Goal: Information Seeking & Learning: Find specific page/section

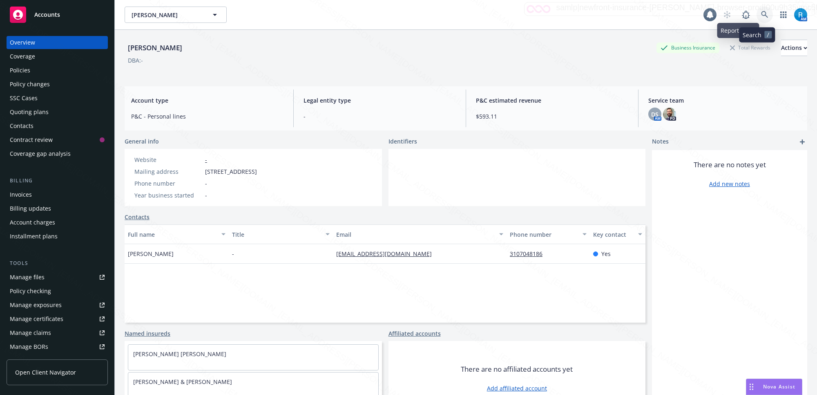
click at [761, 16] on icon at bounding box center [764, 14] width 7 height 7
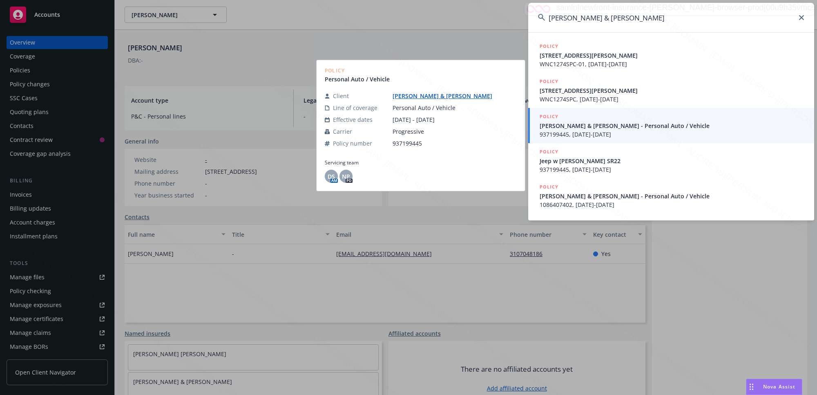
type input "[PERSON_NAME] & [PERSON_NAME]"
click at [583, 135] on span "937199445, [DATE]-[DATE]" at bounding box center [672, 134] width 265 height 9
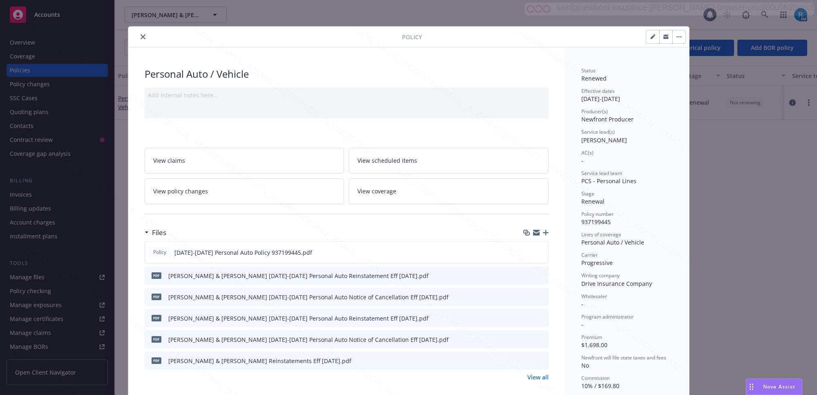
click at [142, 38] on button "close" at bounding box center [143, 37] width 10 height 10
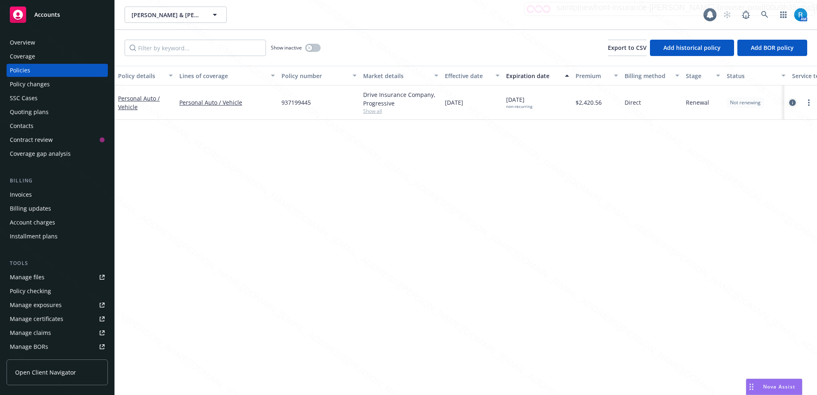
click at [795, 103] on icon "circleInformation" at bounding box center [793, 102] width 7 height 7
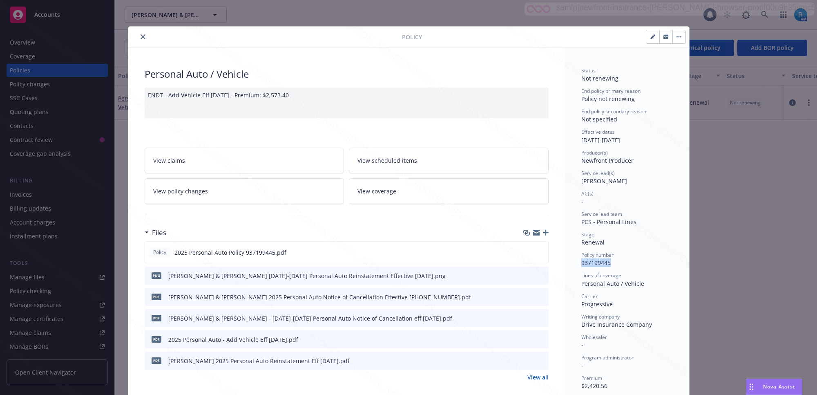
drag, startPoint x: 613, startPoint y: 265, endPoint x: 575, endPoint y: 263, distance: 37.7
copy span "937199445"
click at [141, 36] on icon "close" at bounding box center [143, 36] width 5 height 5
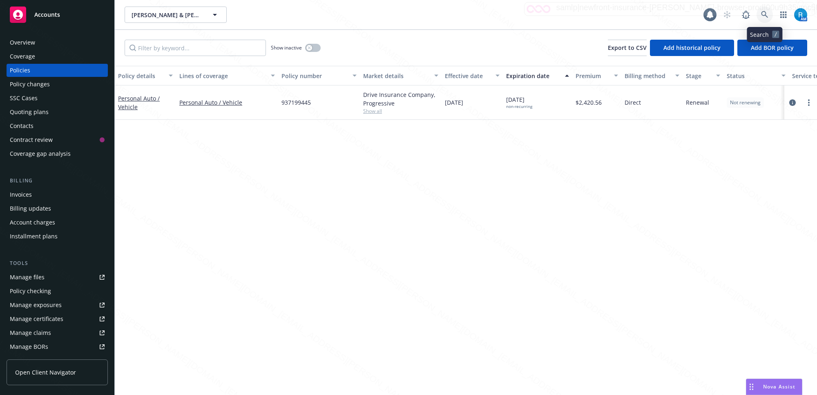
click at [766, 13] on icon at bounding box center [764, 14] width 7 height 7
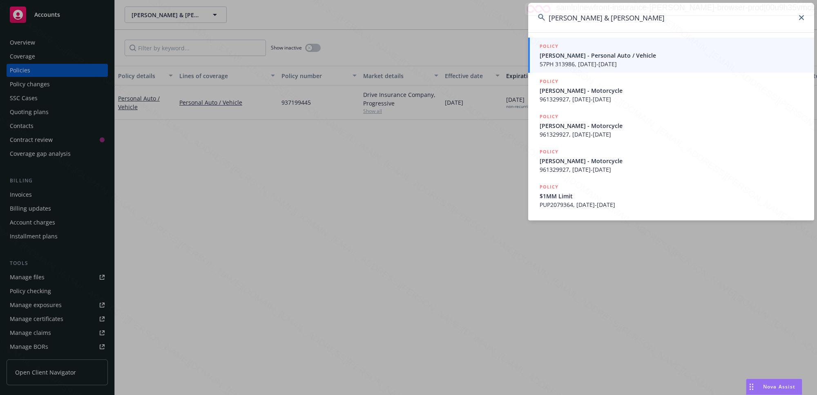
type input "[PERSON_NAME] & [PERSON_NAME]"
click at [564, 54] on span "[PERSON_NAME] - Personal Auto / Vehicle" at bounding box center [672, 55] width 265 height 9
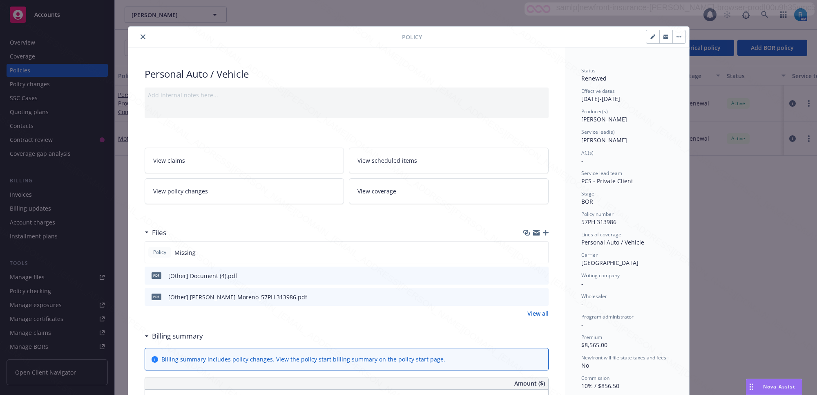
click at [139, 31] on div "Policy" at bounding box center [408, 37] width 561 height 21
click at [141, 35] on icon "close" at bounding box center [143, 36] width 5 height 5
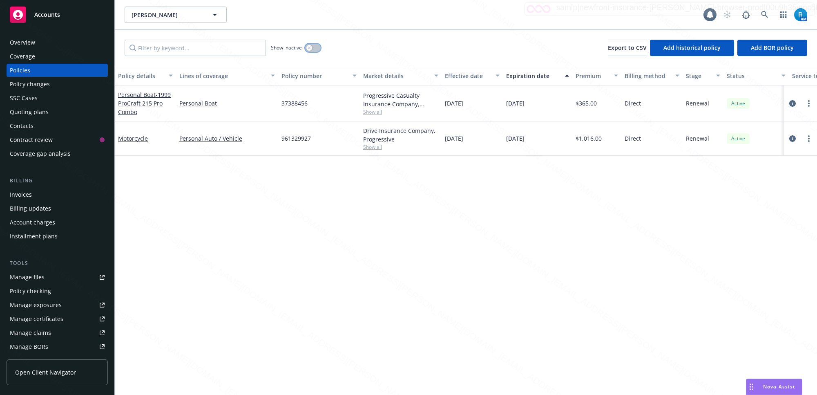
click at [313, 46] on button "button" at bounding box center [313, 48] width 16 height 8
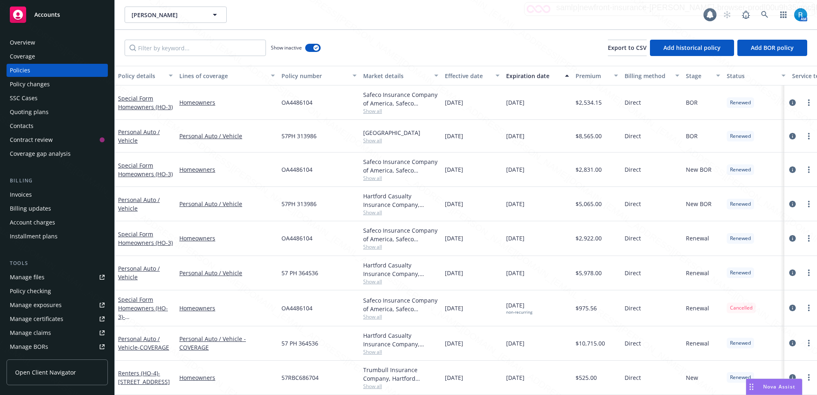
click at [19, 50] on div "Coverage" at bounding box center [22, 56] width 25 height 13
click at [23, 44] on div "Overview" at bounding box center [22, 42] width 25 height 13
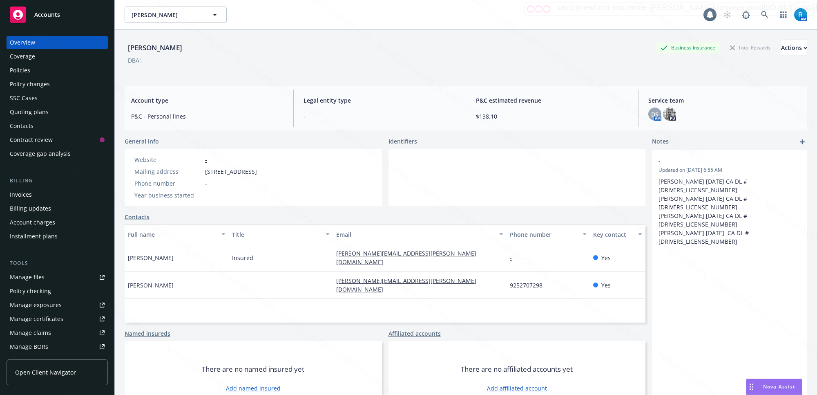
click at [38, 73] on div "Policies" at bounding box center [57, 70] width 95 height 13
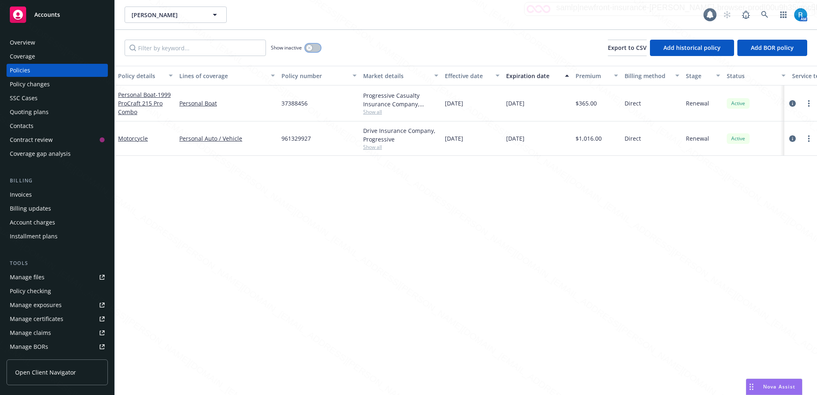
click at [316, 47] on button "button" at bounding box center [313, 48] width 16 height 8
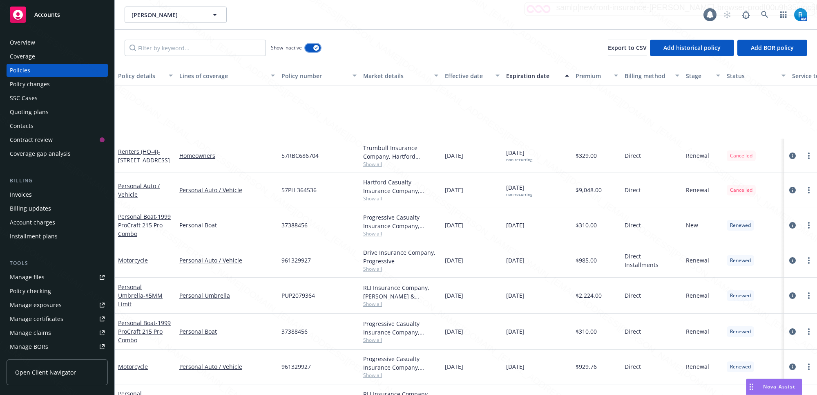
scroll to position [409, 0]
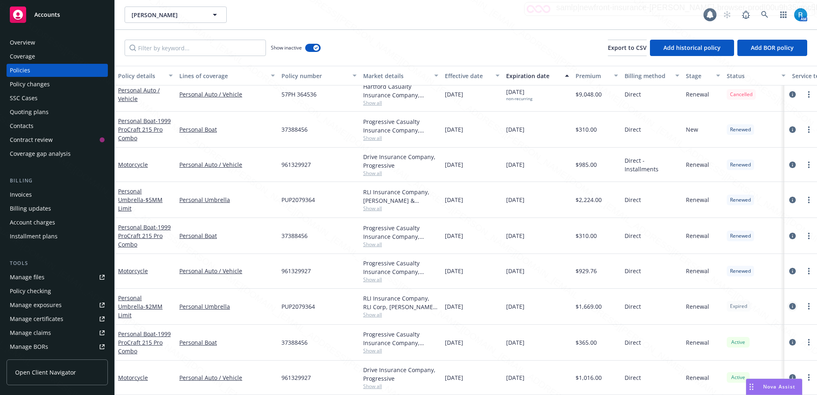
click at [790, 303] on icon "circleInformation" at bounding box center [793, 306] width 7 height 7
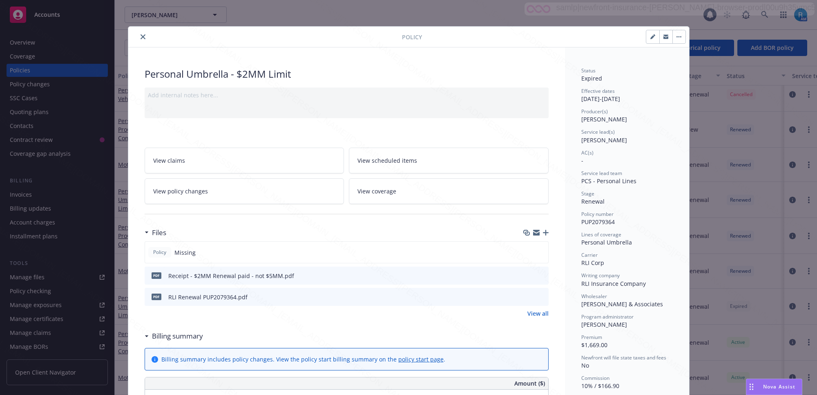
click at [524, 296] on icon "download file" at bounding box center [527, 296] width 7 height 7
click at [141, 38] on icon "close" at bounding box center [143, 36] width 5 height 5
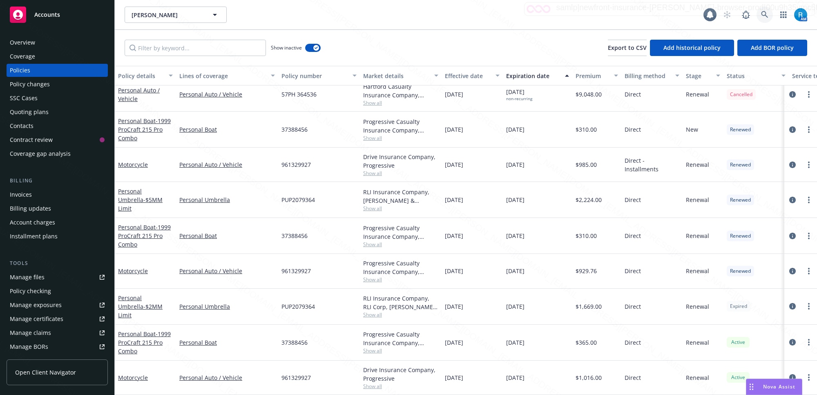
click at [764, 15] on icon at bounding box center [764, 14] width 7 height 7
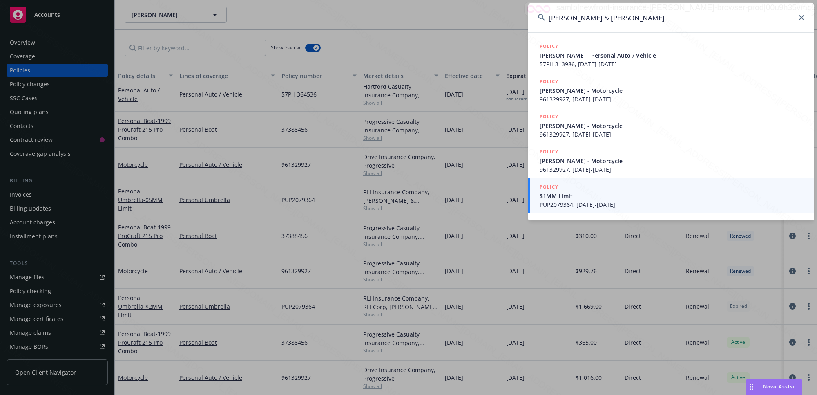
type input "[PERSON_NAME] & [PERSON_NAME]"
click at [800, 16] on icon at bounding box center [801, 17] width 5 height 5
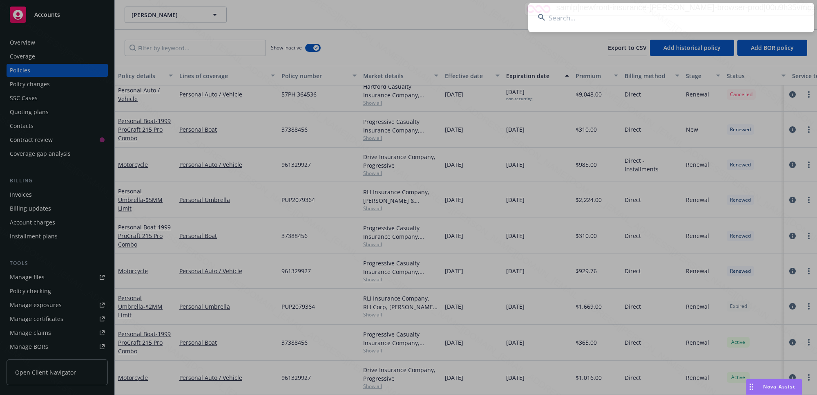
click at [667, 9] on input at bounding box center [671, 17] width 286 height 29
paste input "[PERSON_NAME] & [PERSON_NAME]"
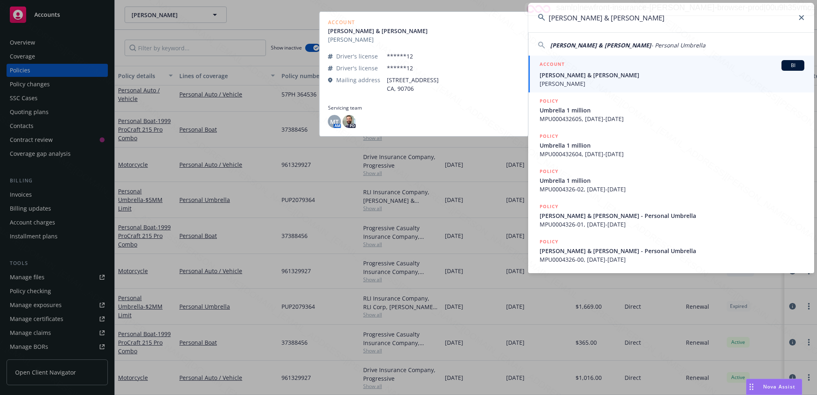
type input "[PERSON_NAME] & [PERSON_NAME]"
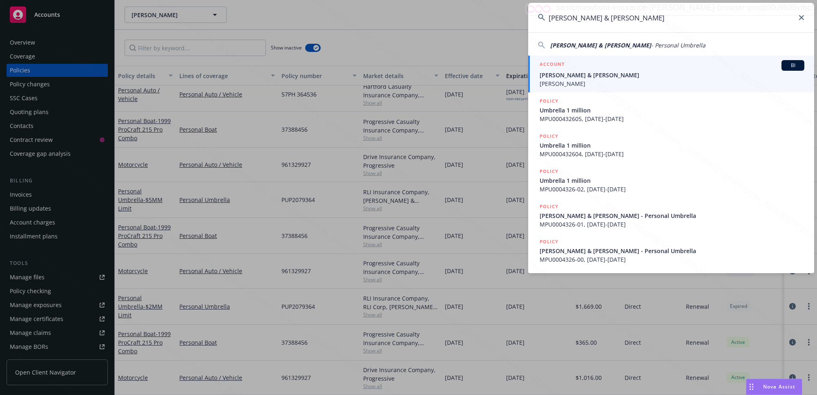
click at [575, 74] on span "[PERSON_NAME] & [PERSON_NAME]" at bounding box center [672, 75] width 265 height 9
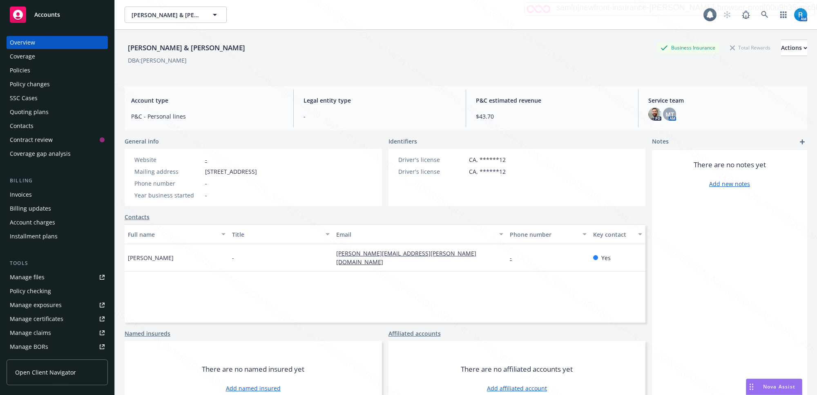
click at [48, 72] on div "Policies" at bounding box center [57, 70] width 95 height 13
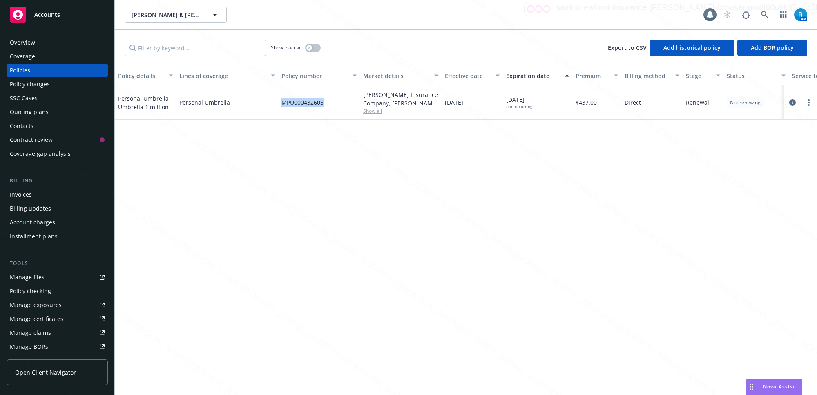
drag, startPoint x: 329, startPoint y: 103, endPoint x: 282, endPoint y: 103, distance: 47.4
click at [282, 103] on div "MPU000432605" at bounding box center [319, 102] width 82 height 34
copy span "MPU000432605"
click at [29, 44] on div "Overview" at bounding box center [22, 42] width 25 height 13
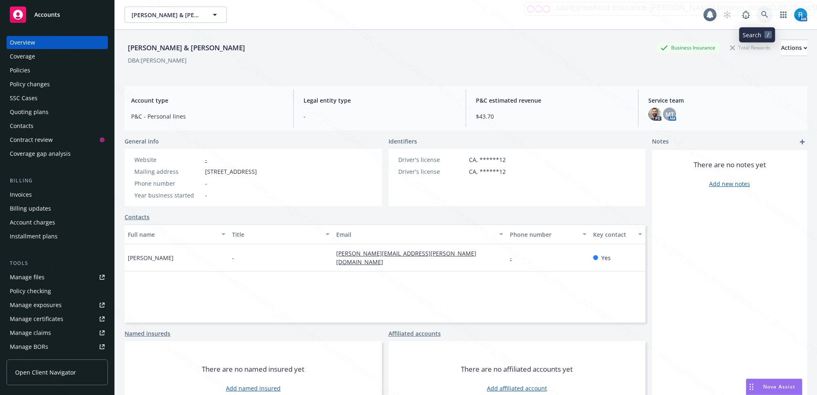
click at [757, 15] on link at bounding box center [765, 15] width 16 height 16
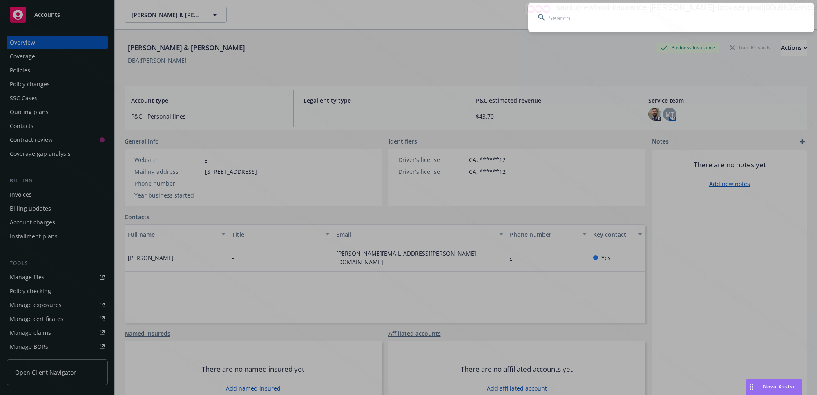
type input "[PERSON_NAME]"
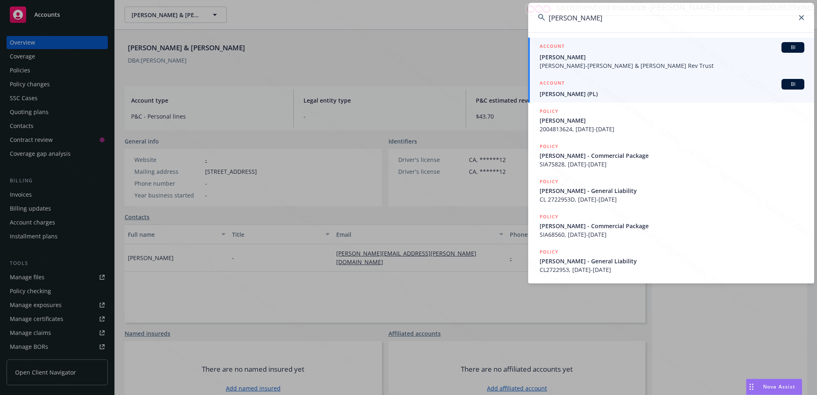
click at [571, 58] on span "[PERSON_NAME]" at bounding box center [672, 57] width 265 height 9
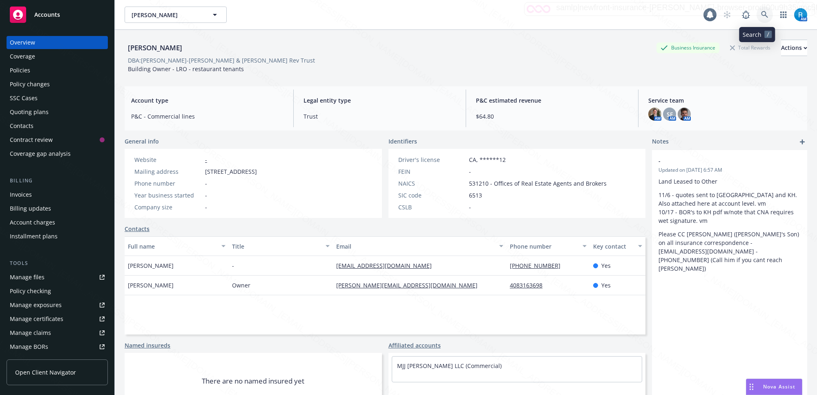
click at [761, 14] on icon at bounding box center [764, 14] width 7 height 7
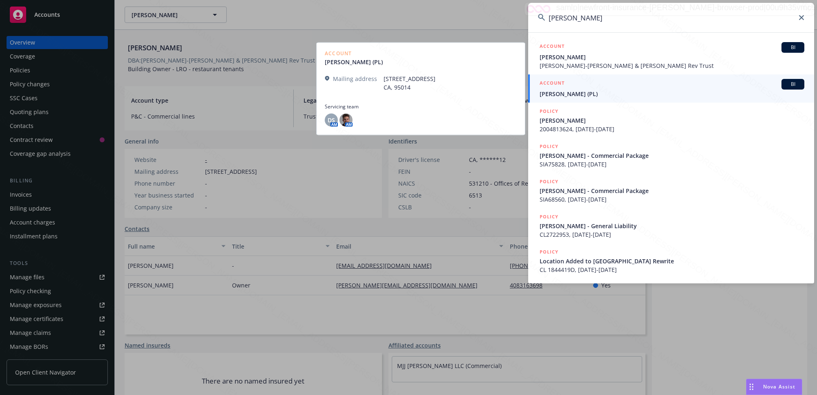
type input "[PERSON_NAME]"
click at [565, 94] on span "[PERSON_NAME] (PL)" at bounding box center [672, 94] width 265 height 9
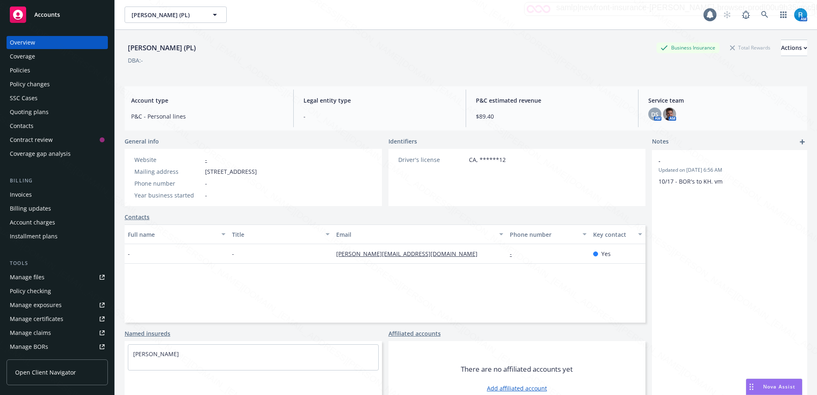
click at [33, 72] on div "Policies" at bounding box center [57, 70] width 95 height 13
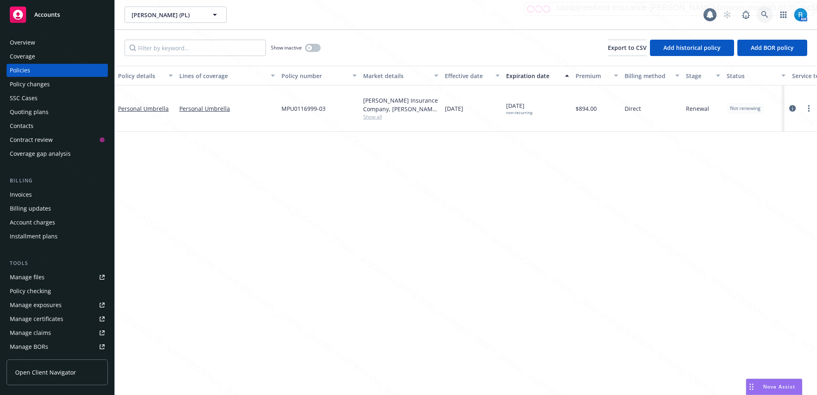
click at [764, 17] on icon at bounding box center [764, 14] width 7 height 7
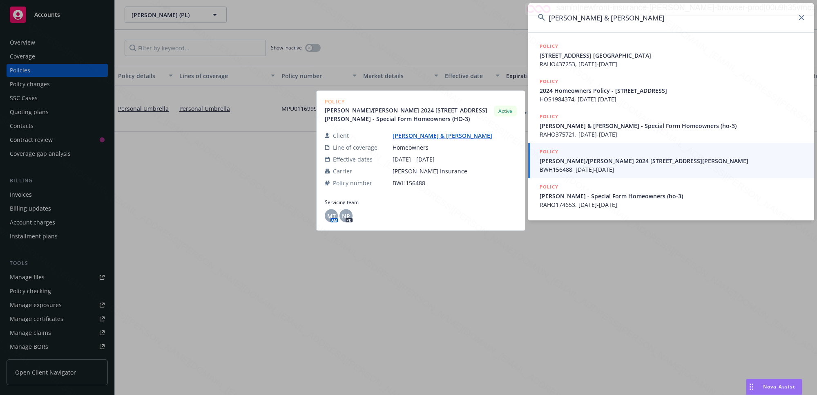
type input "[PERSON_NAME] & [PERSON_NAME]"
click at [596, 164] on span "[PERSON_NAME]/[PERSON_NAME] 2024 [STREET_ADDRESS][PERSON_NAME]" at bounding box center [672, 161] width 265 height 9
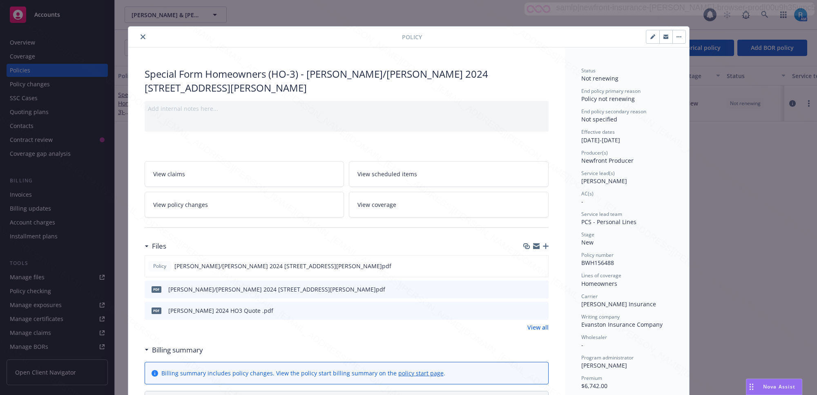
click at [141, 36] on icon "close" at bounding box center [143, 36] width 5 height 5
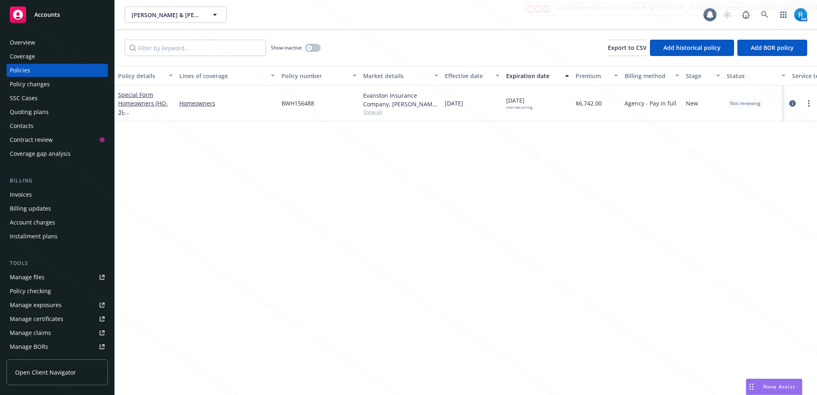
click at [33, 94] on div "SSC Cases" at bounding box center [24, 98] width 28 height 13
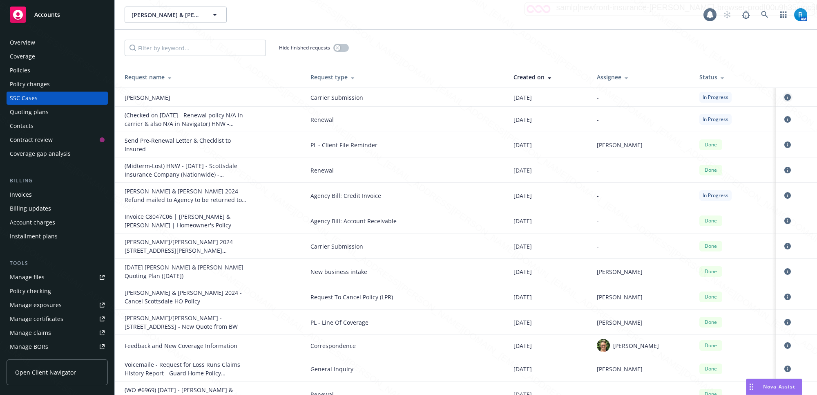
click at [785, 97] on icon "circleInformation" at bounding box center [788, 97] width 7 height 7
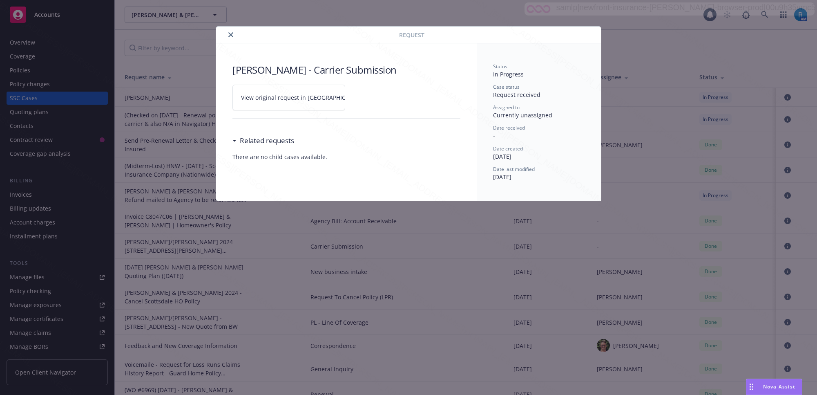
click at [370, 96] on icon at bounding box center [371, 96] width 3 height 3
click at [231, 36] on icon "close" at bounding box center [230, 34] width 5 height 5
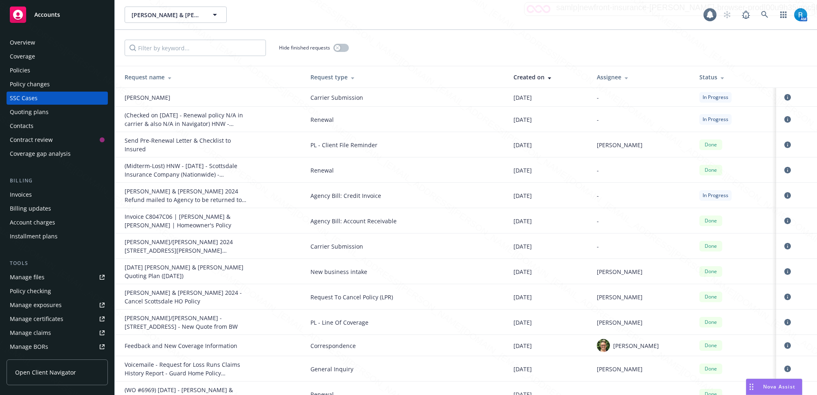
click at [25, 72] on div "Policies" at bounding box center [20, 70] width 20 height 13
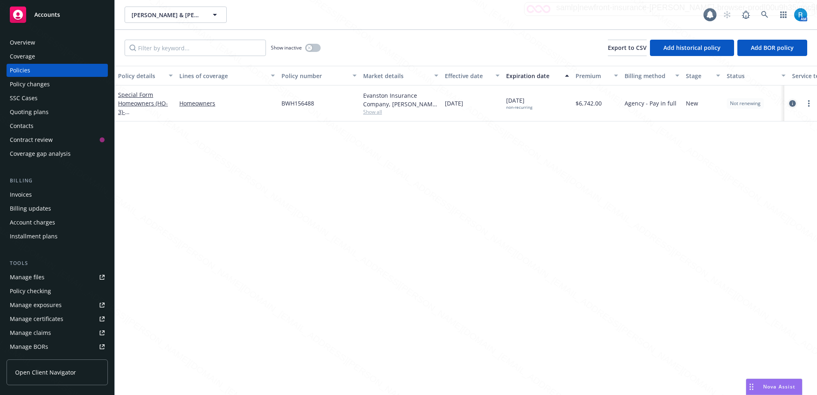
click at [790, 105] on icon "circleInformation" at bounding box center [793, 103] width 7 height 7
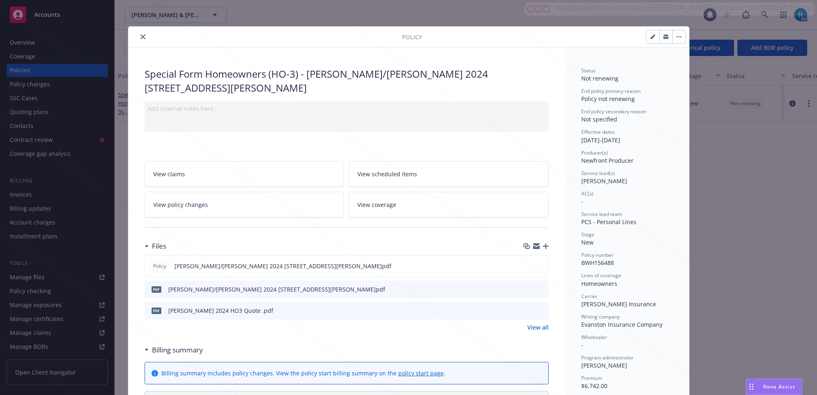
scroll to position [25, 0]
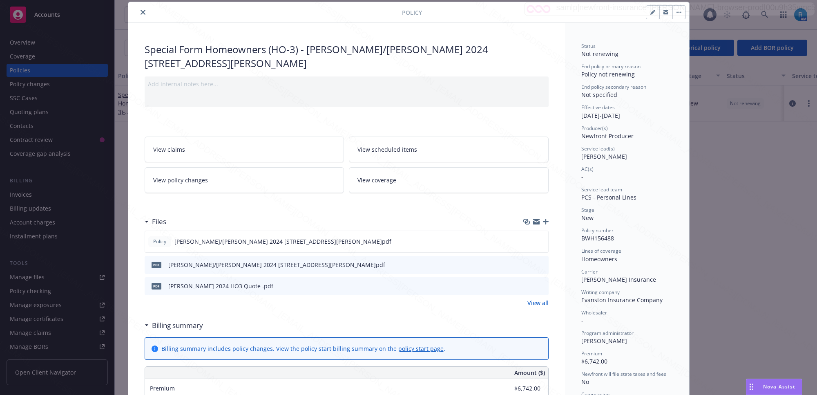
click at [141, 12] on icon "close" at bounding box center [143, 12] width 5 height 5
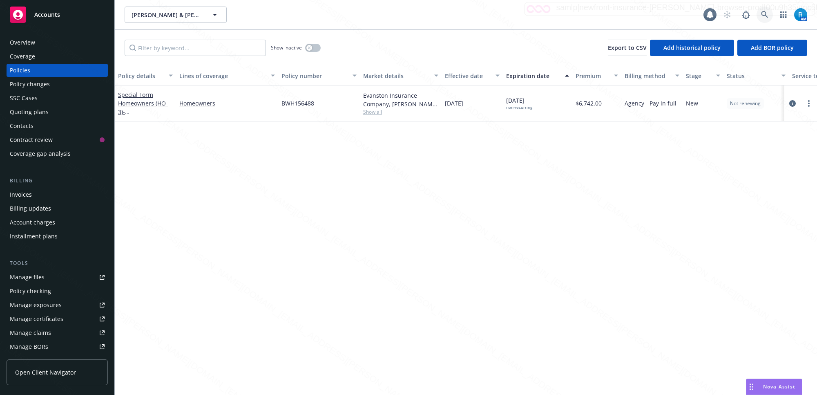
click at [766, 14] on icon at bounding box center [764, 14] width 7 height 7
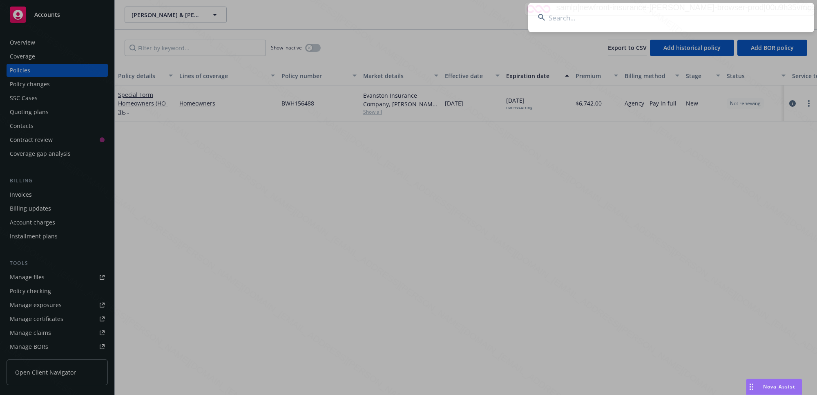
click at [589, 22] on input at bounding box center [671, 17] width 286 height 29
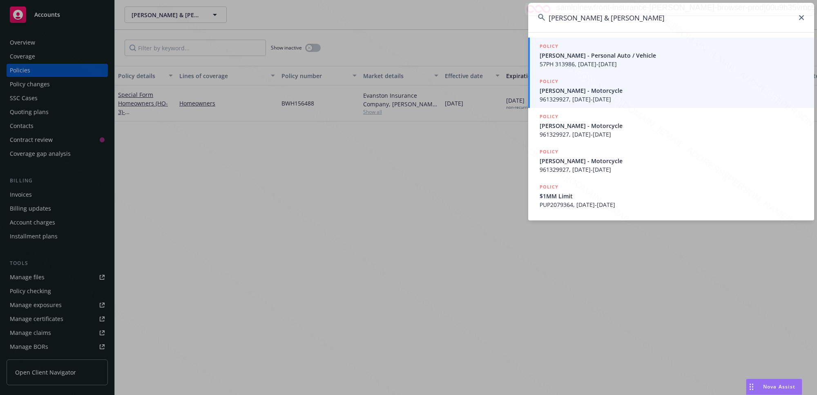
type input "[PERSON_NAME] & [PERSON_NAME]"
click at [570, 56] on span "[PERSON_NAME] - Personal Auto / Vehicle" at bounding box center [672, 55] width 265 height 9
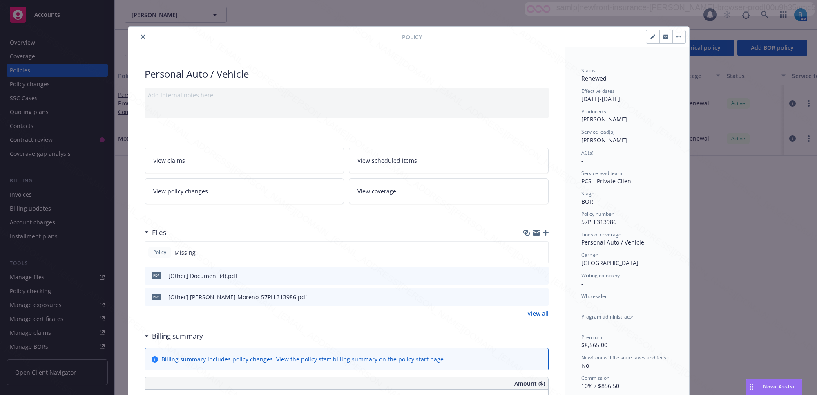
click at [141, 35] on icon "close" at bounding box center [143, 36] width 5 height 5
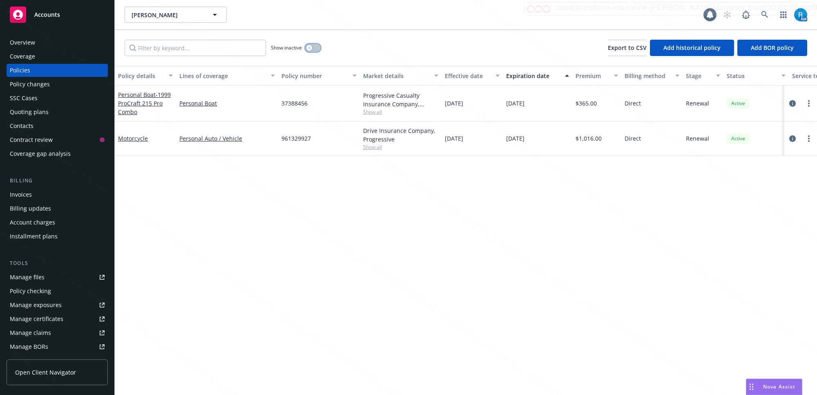
click at [311, 44] on button "button" at bounding box center [313, 48] width 16 height 8
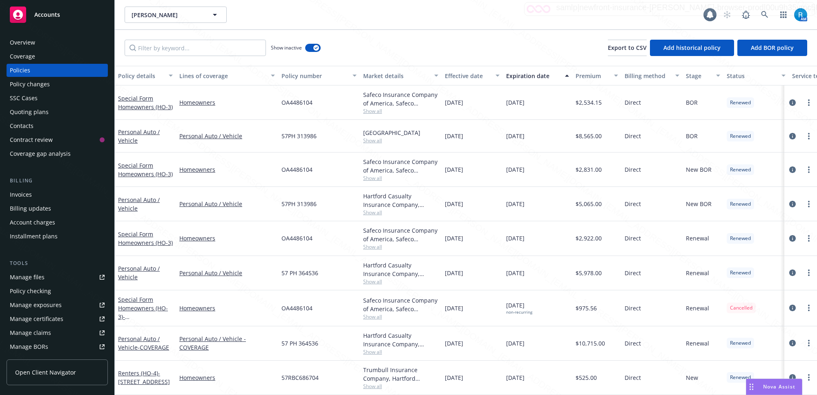
click at [22, 99] on div "SSC Cases" at bounding box center [24, 98] width 28 height 13
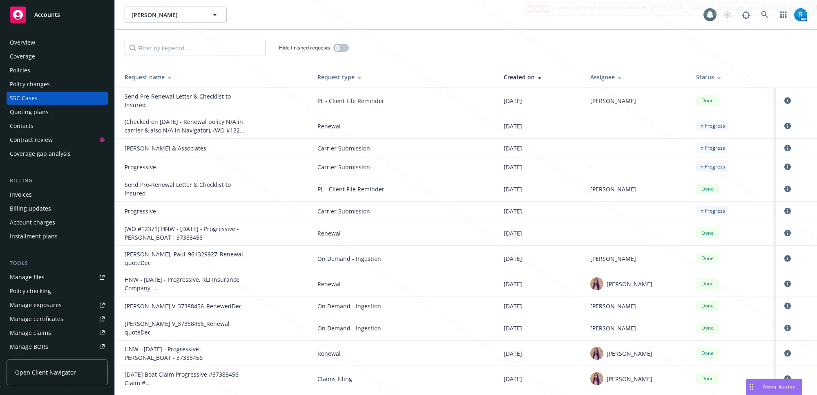
click at [23, 69] on div "Policies" at bounding box center [20, 70] width 20 height 13
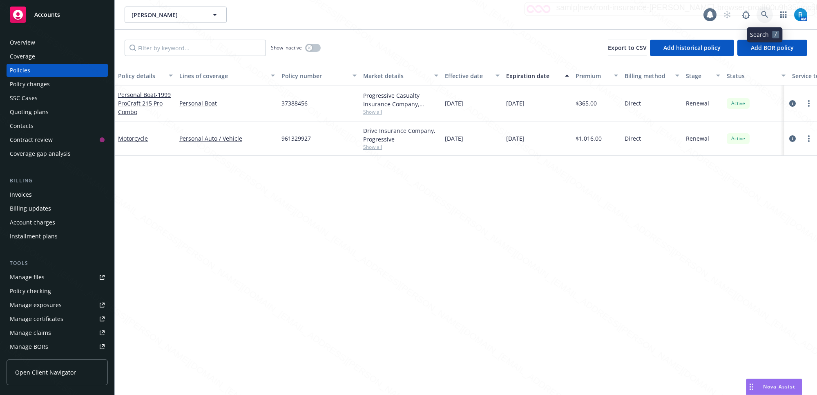
click at [765, 13] on icon at bounding box center [764, 14] width 7 height 7
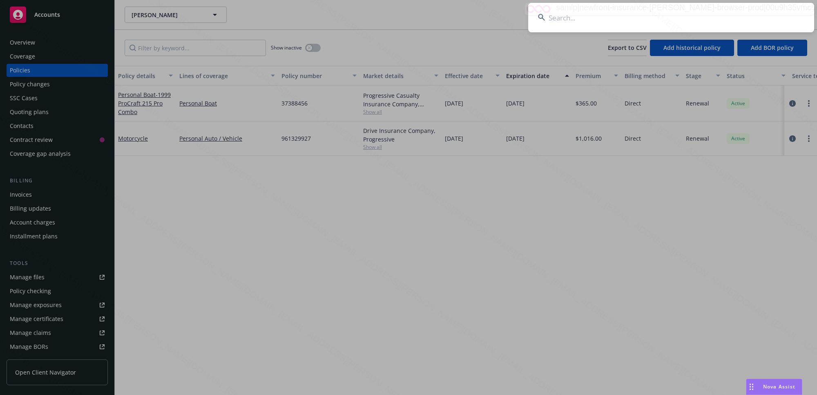
type input "[PERSON_NAME]"
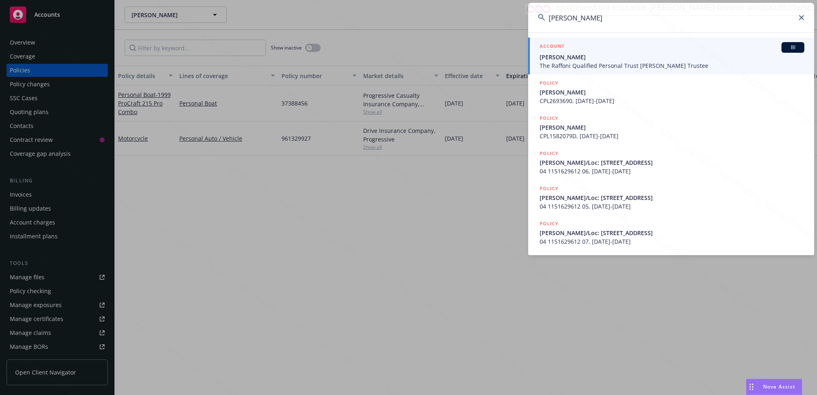
click at [573, 60] on span "[PERSON_NAME]" at bounding box center [672, 57] width 265 height 9
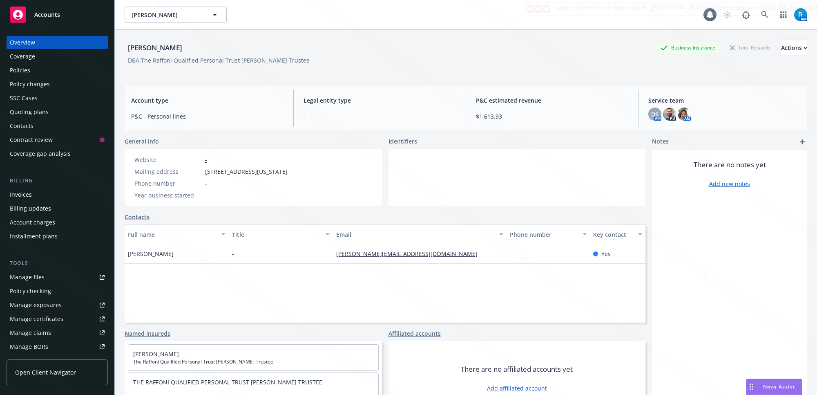
click at [31, 68] on div "Policies" at bounding box center [57, 70] width 95 height 13
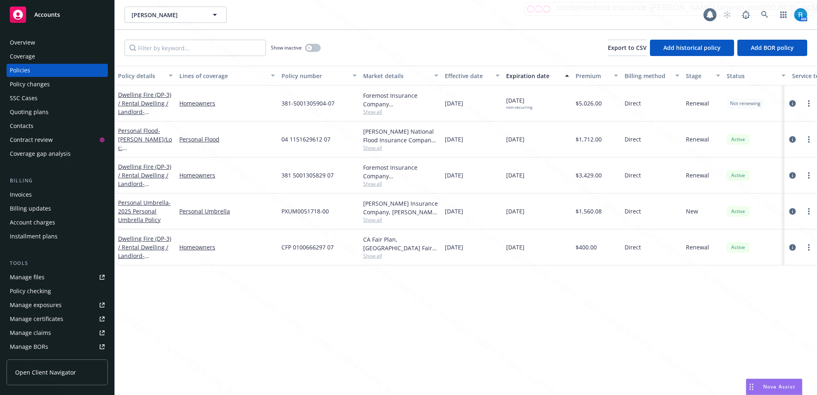
click at [17, 100] on div "SSC Cases" at bounding box center [24, 98] width 28 height 13
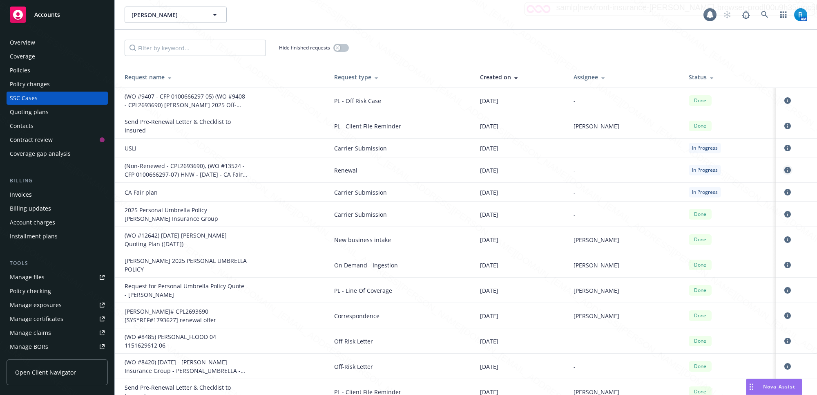
click at [785, 170] on icon "circleInformation" at bounding box center [788, 170] width 7 height 7
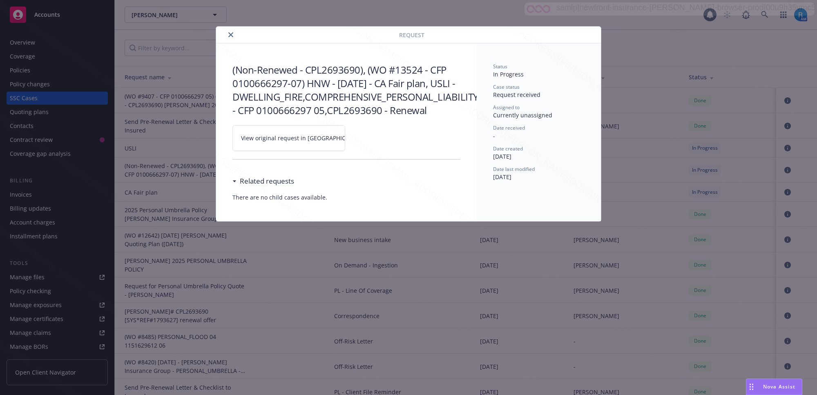
click at [368, 141] on icon at bounding box center [370, 138] width 5 height 5
click at [230, 35] on icon "close" at bounding box center [230, 34] width 5 height 5
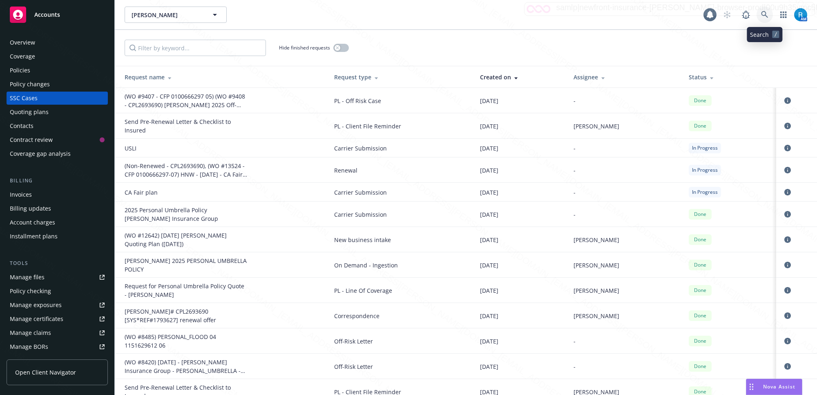
click at [763, 18] on icon at bounding box center [764, 14] width 7 height 7
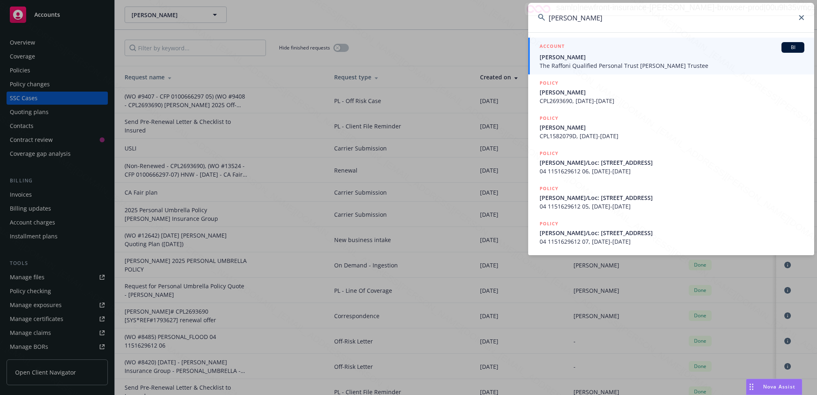
type input "[PERSON_NAME]"
click at [575, 53] on span "[PERSON_NAME]" at bounding box center [672, 57] width 265 height 9
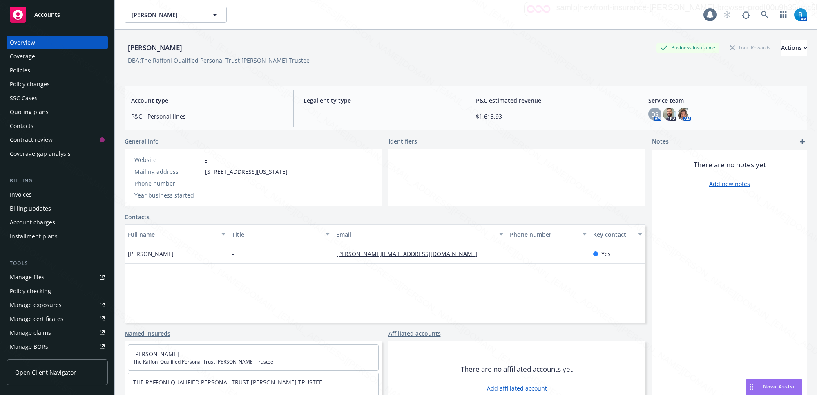
click at [25, 69] on div "Policies" at bounding box center [20, 70] width 20 height 13
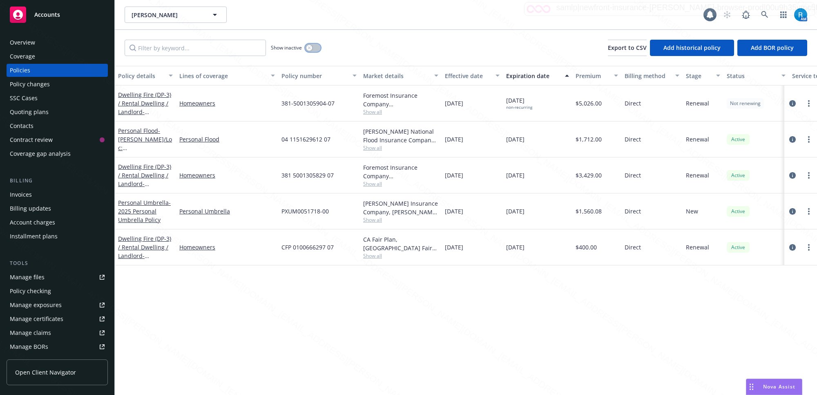
click at [313, 44] on button "button" at bounding box center [313, 48] width 16 height 8
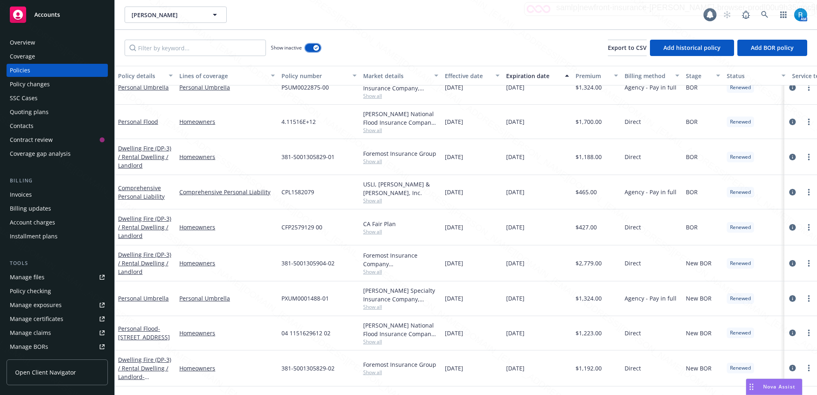
scroll to position [153, 0]
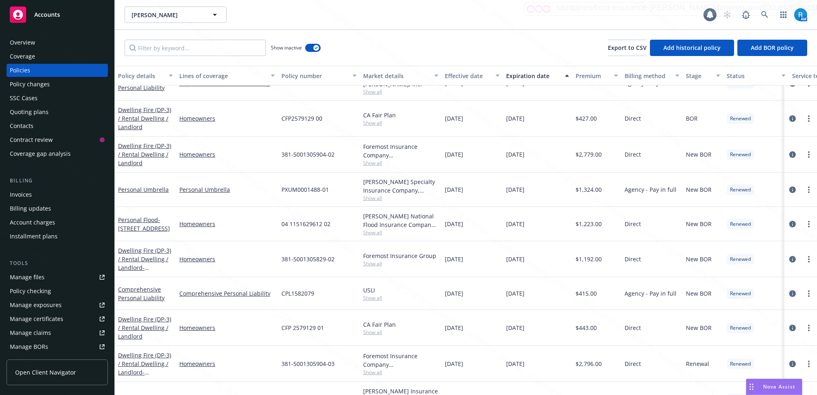
click at [790, 295] on icon "circleInformation" at bounding box center [793, 293] width 7 height 7
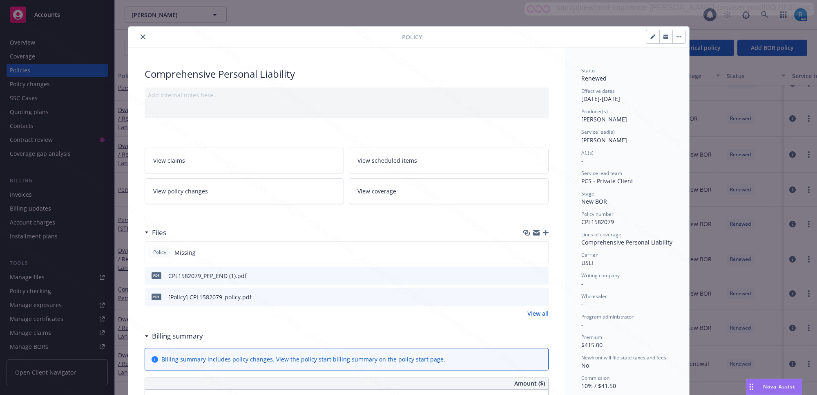
click at [525, 296] on icon "download file" at bounding box center [527, 295] width 5 height 5
click at [141, 35] on icon "close" at bounding box center [143, 36] width 5 height 5
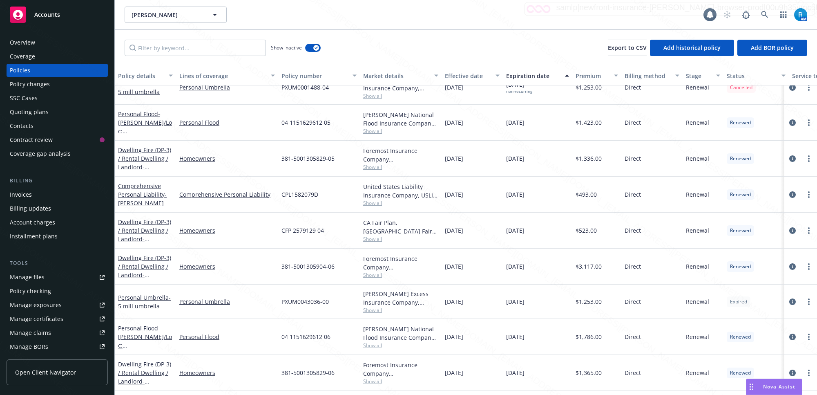
scroll to position [1071, 0]
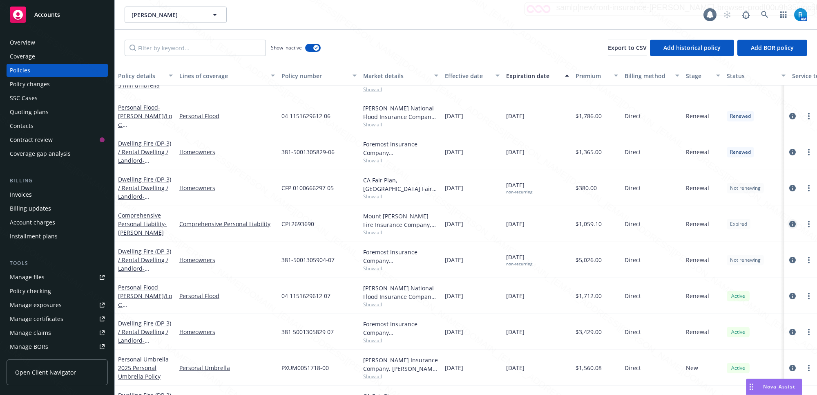
click at [790, 222] on icon "circleInformation" at bounding box center [793, 224] width 7 height 7
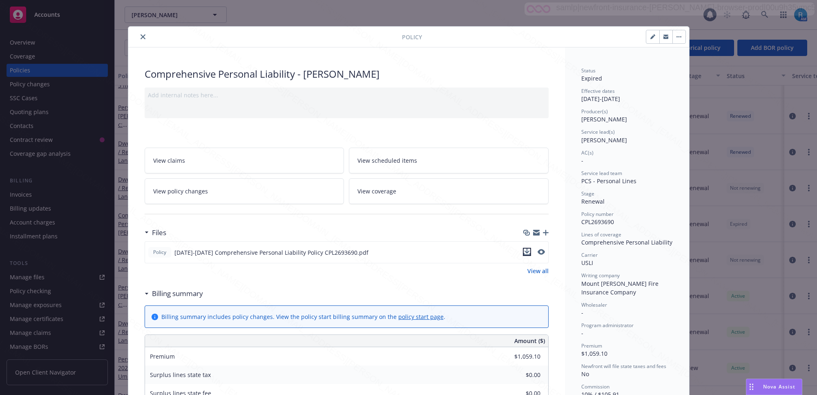
click at [524, 251] on icon "download file" at bounding box center [527, 252] width 7 height 7
click at [141, 37] on icon "close" at bounding box center [143, 36] width 5 height 5
